Goal: Submit feedback/report problem

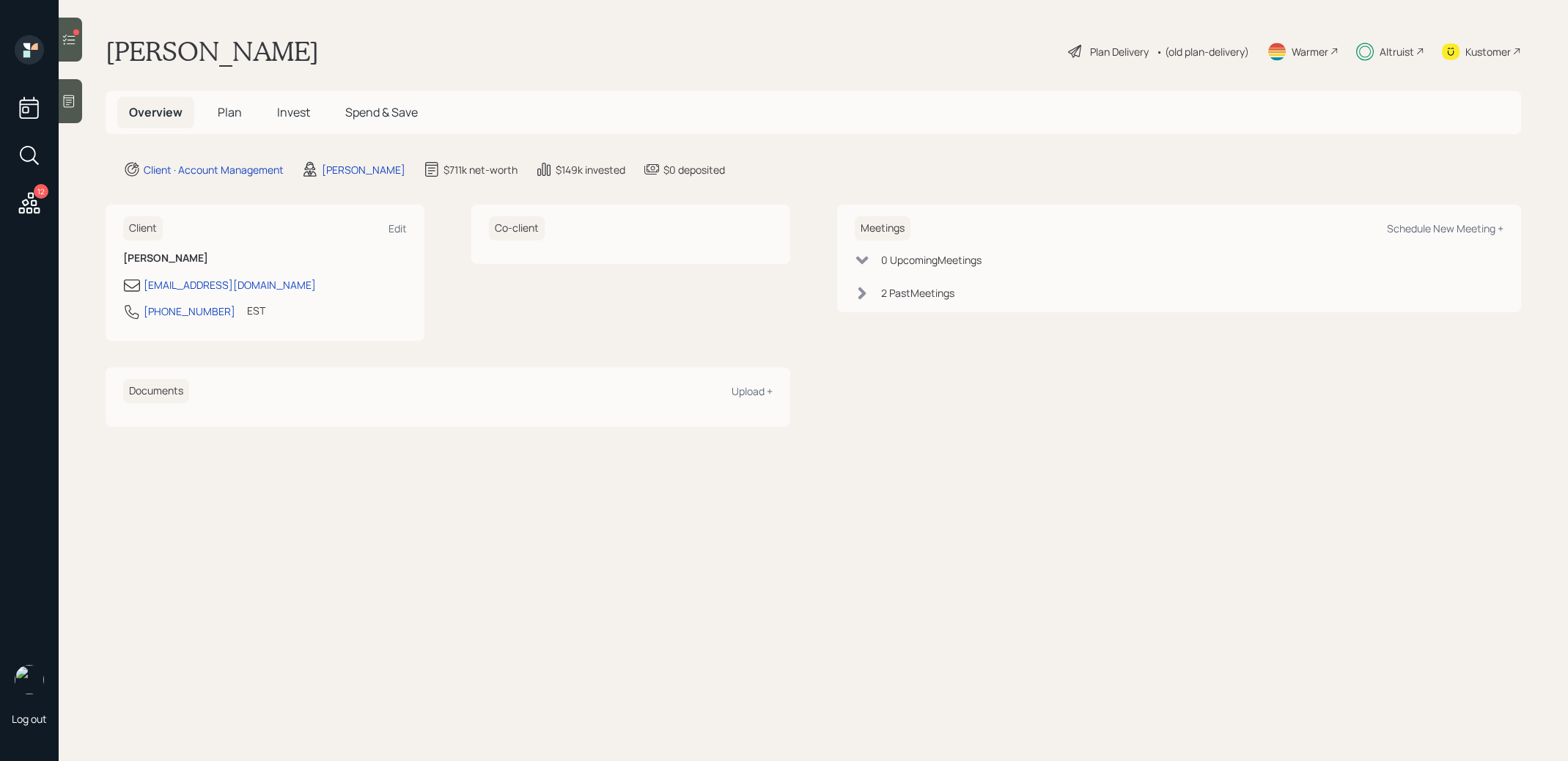
click at [297, 111] on span "Invest" at bounding box center [293, 112] width 33 height 16
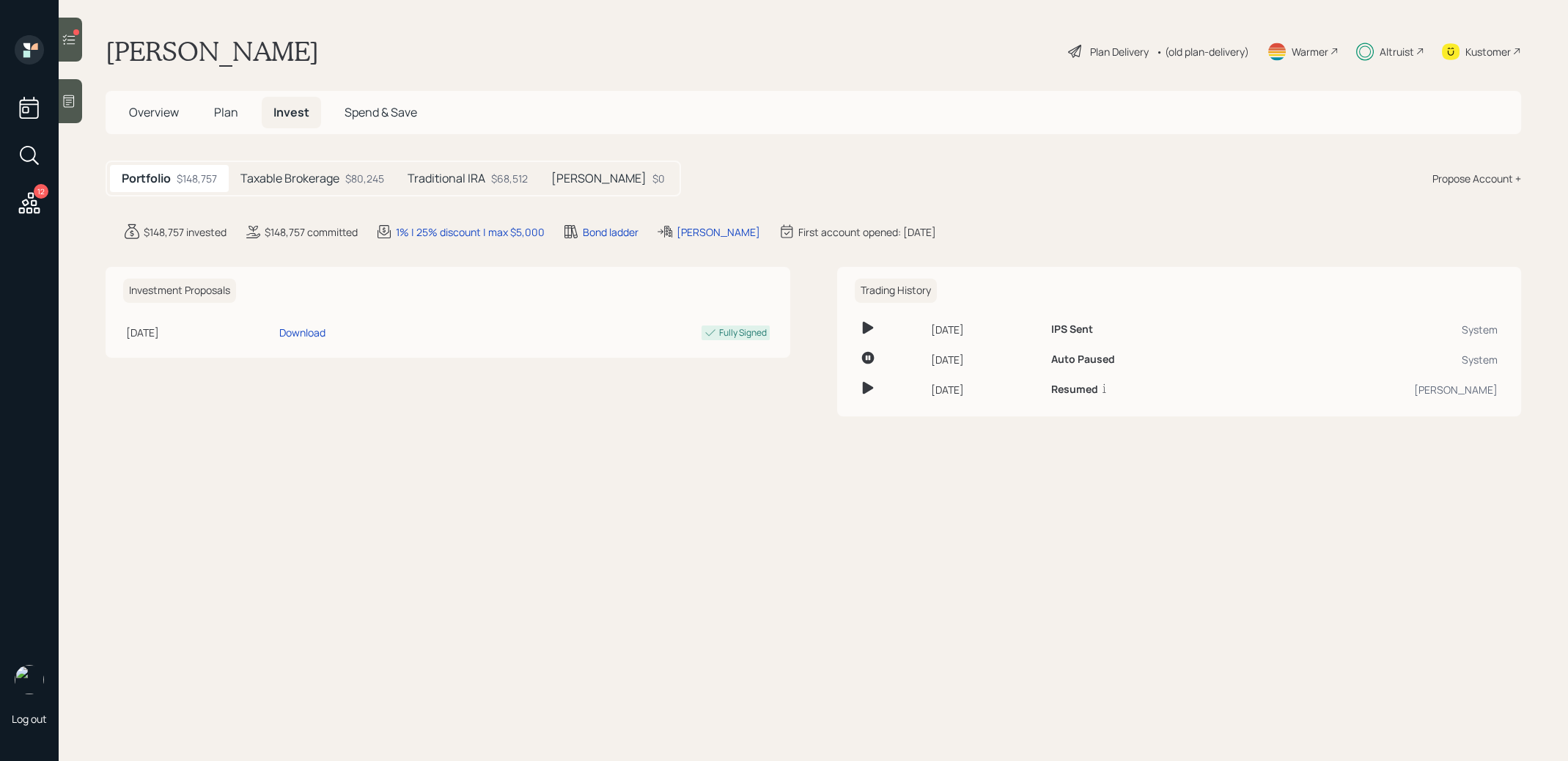
click at [468, 176] on h5 "Traditional IRA" at bounding box center [446, 178] width 78 height 14
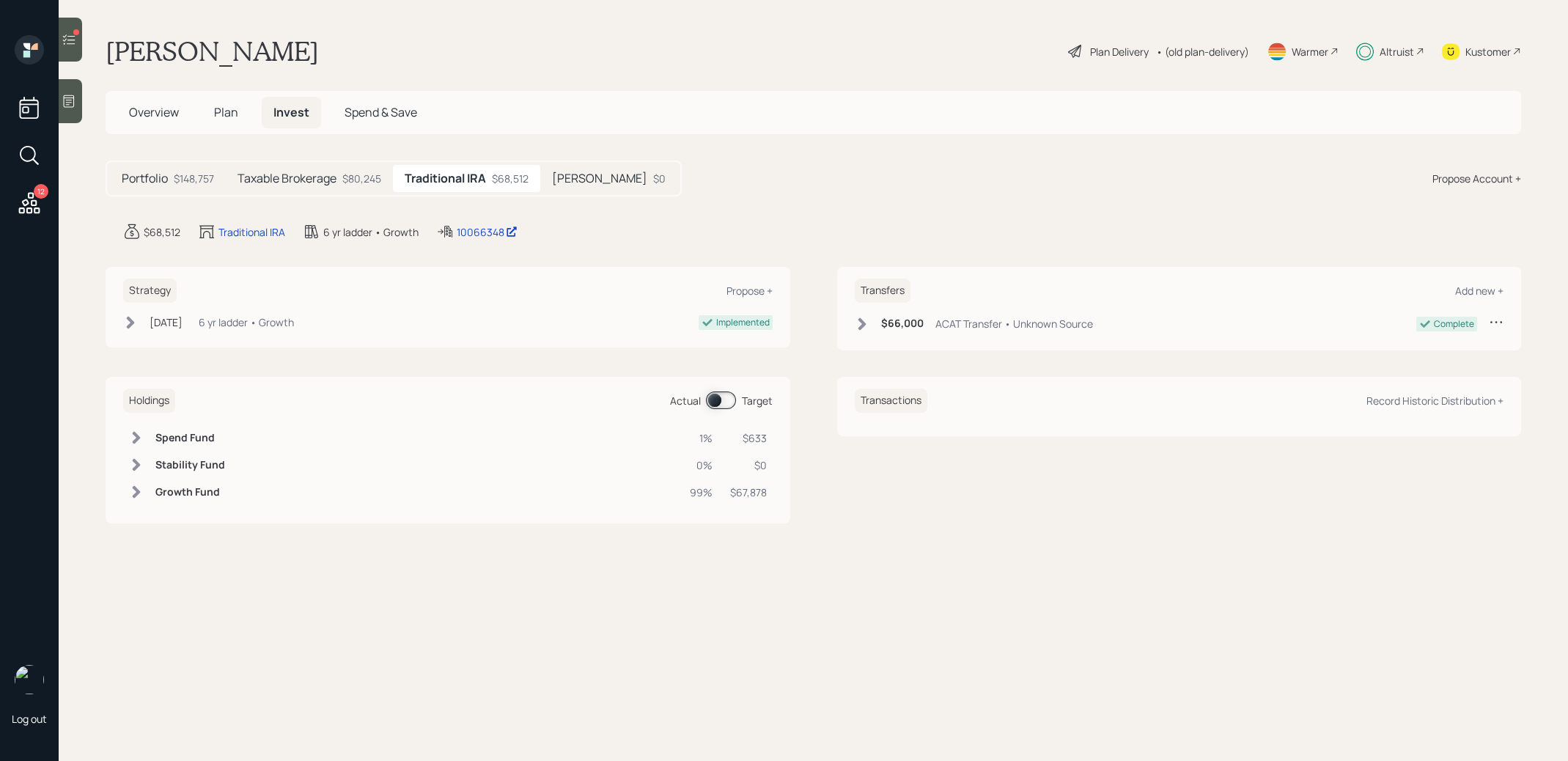
click at [323, 174] on h5 "Taxable Brokerage" at bounding box center [286, 178] width 99 height 14
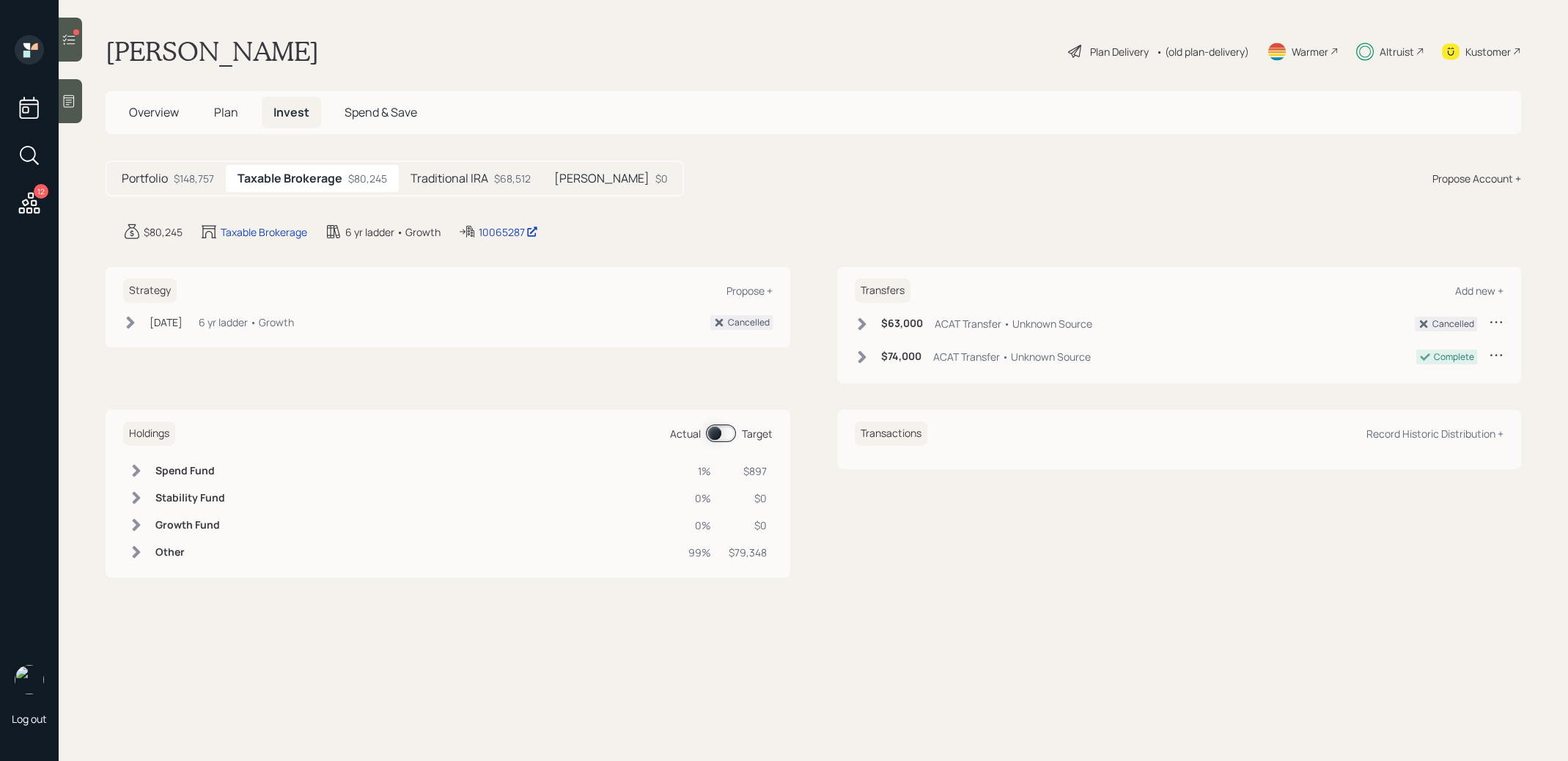
click at [71, 44] on icon at bounding box center [69, 39] width 12 height 10
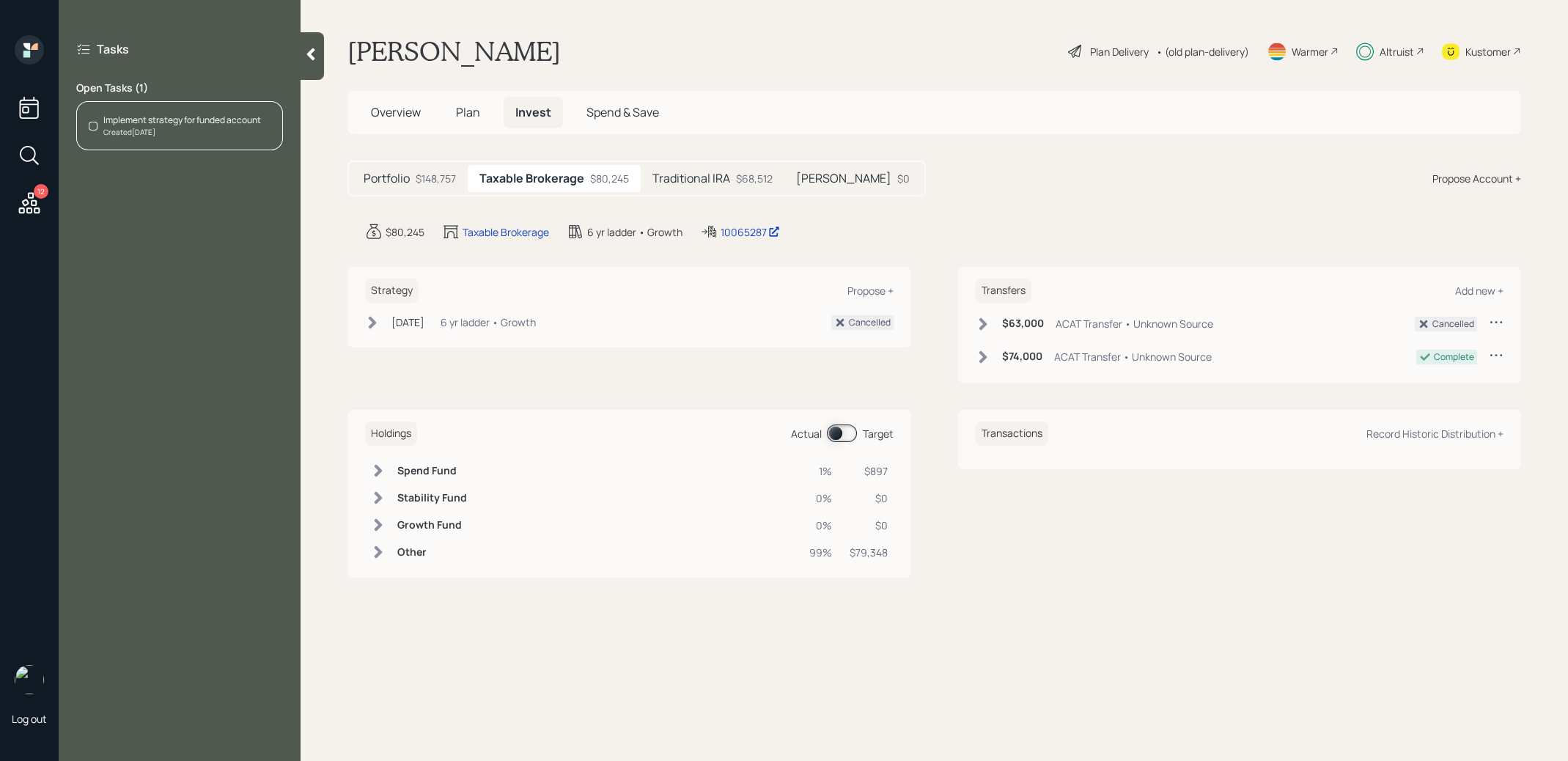
click at [203, 127] on div "Created [DATE]" at bounding box center [182, 132] width 157 height 11
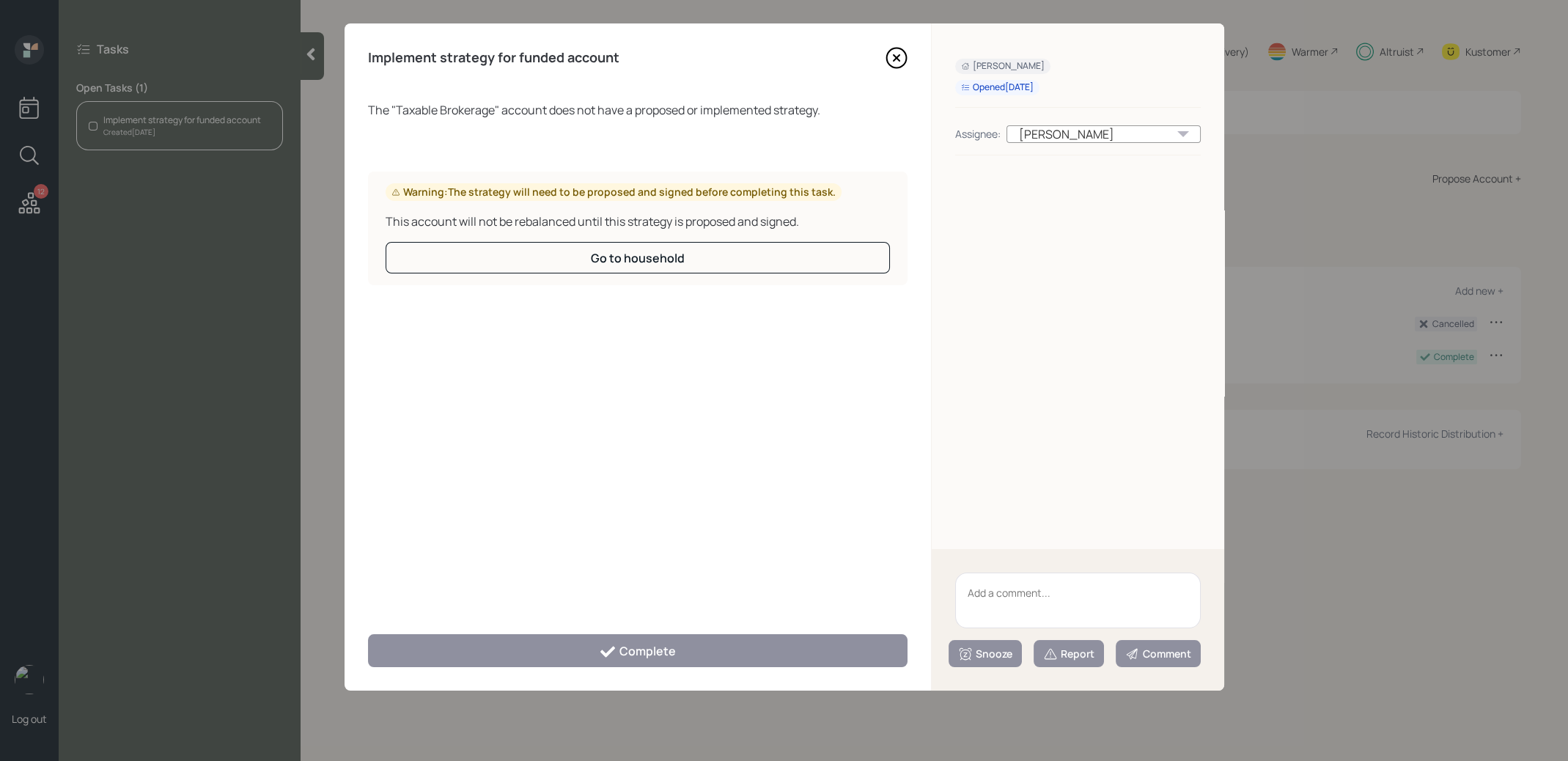
click at [1054, 594] on textarea at bounding box center [1078, 601] width 246 height 56
type textarea "Legacy shares"
click at [1068, 652] on div "Report" at bounding box center [1069, 653] width 51 height 15
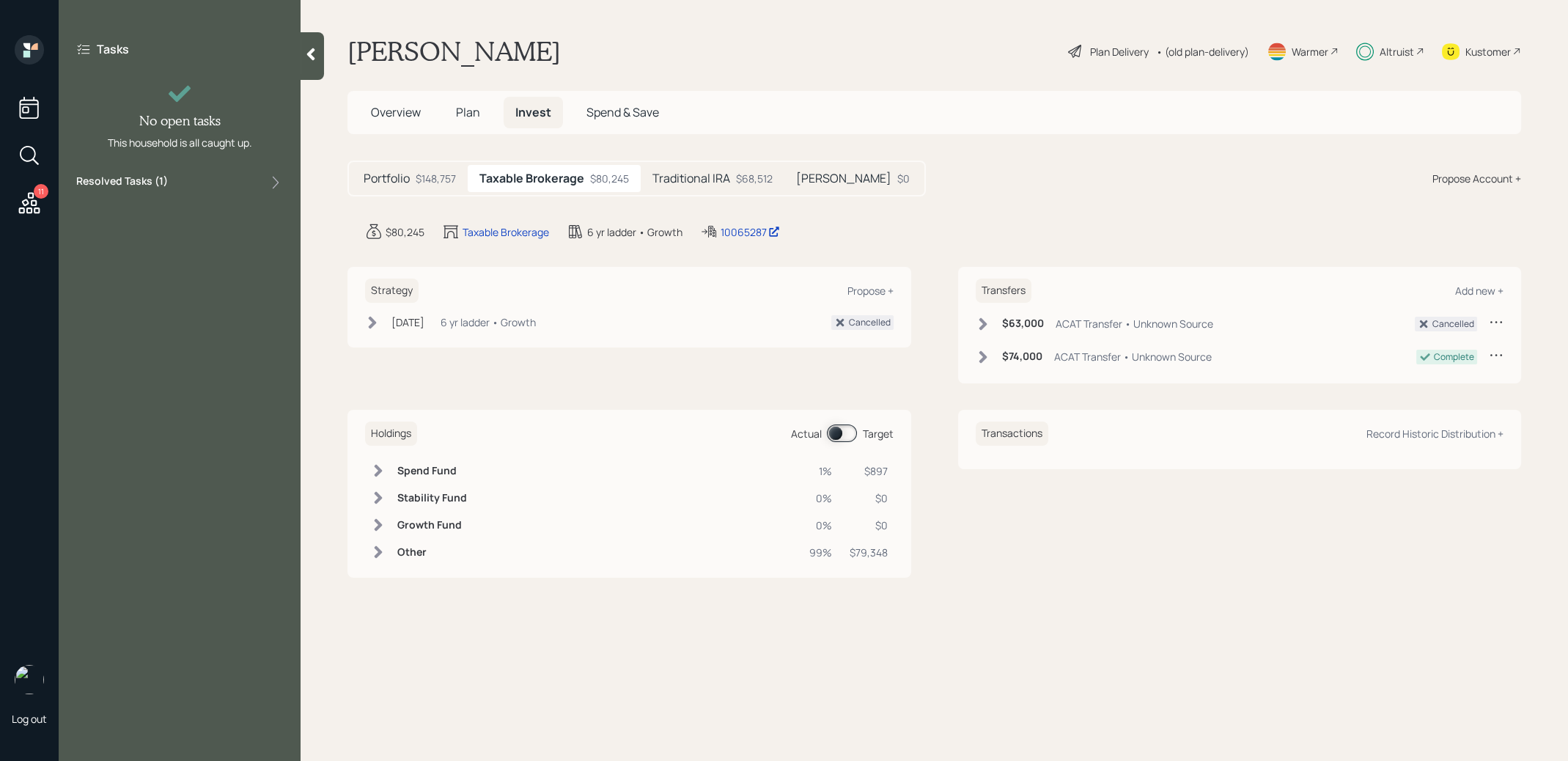
click at [30, 204] on icon at bounding box center [29, 203] width 26 height 26
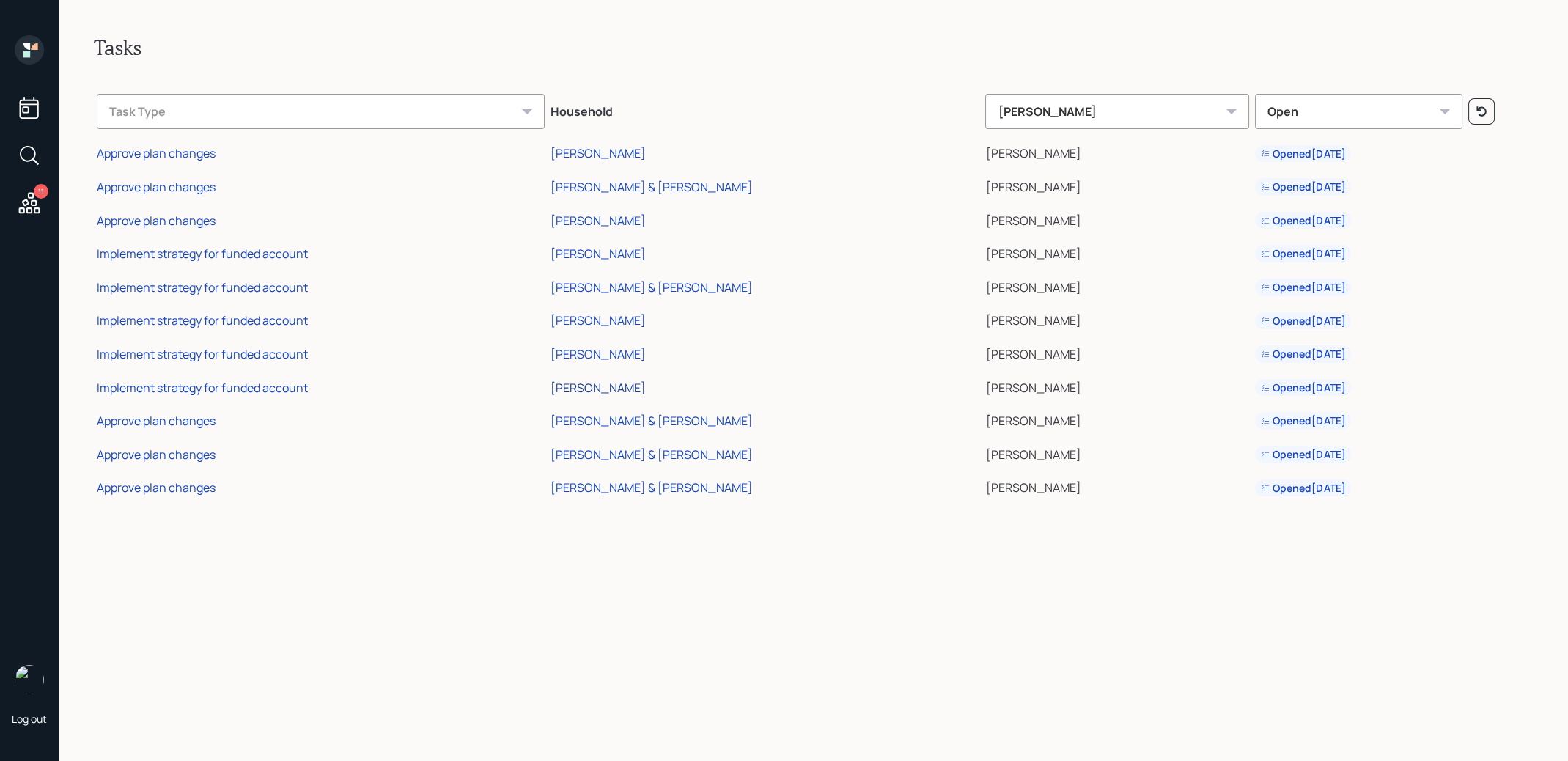
click at [551, 387] on div "[PERSON_NAME]" at bounding box center [598, 388] width 95 height 16
